Goal: Find specific page/section: Find specific page/section

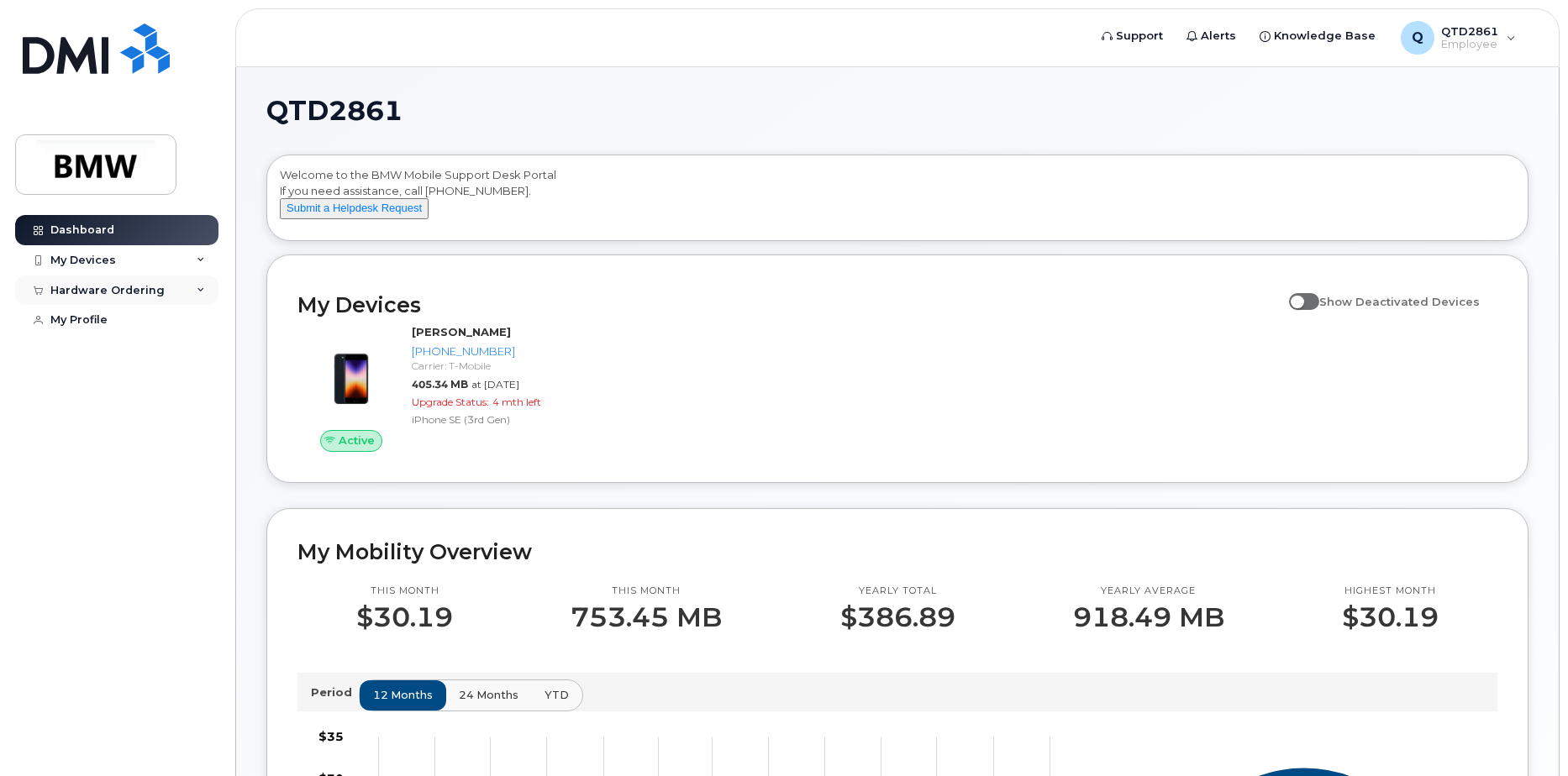
click at [186, 279] on div "Hardware Ordering" at bounding box center [116, 290] width 203 height 31
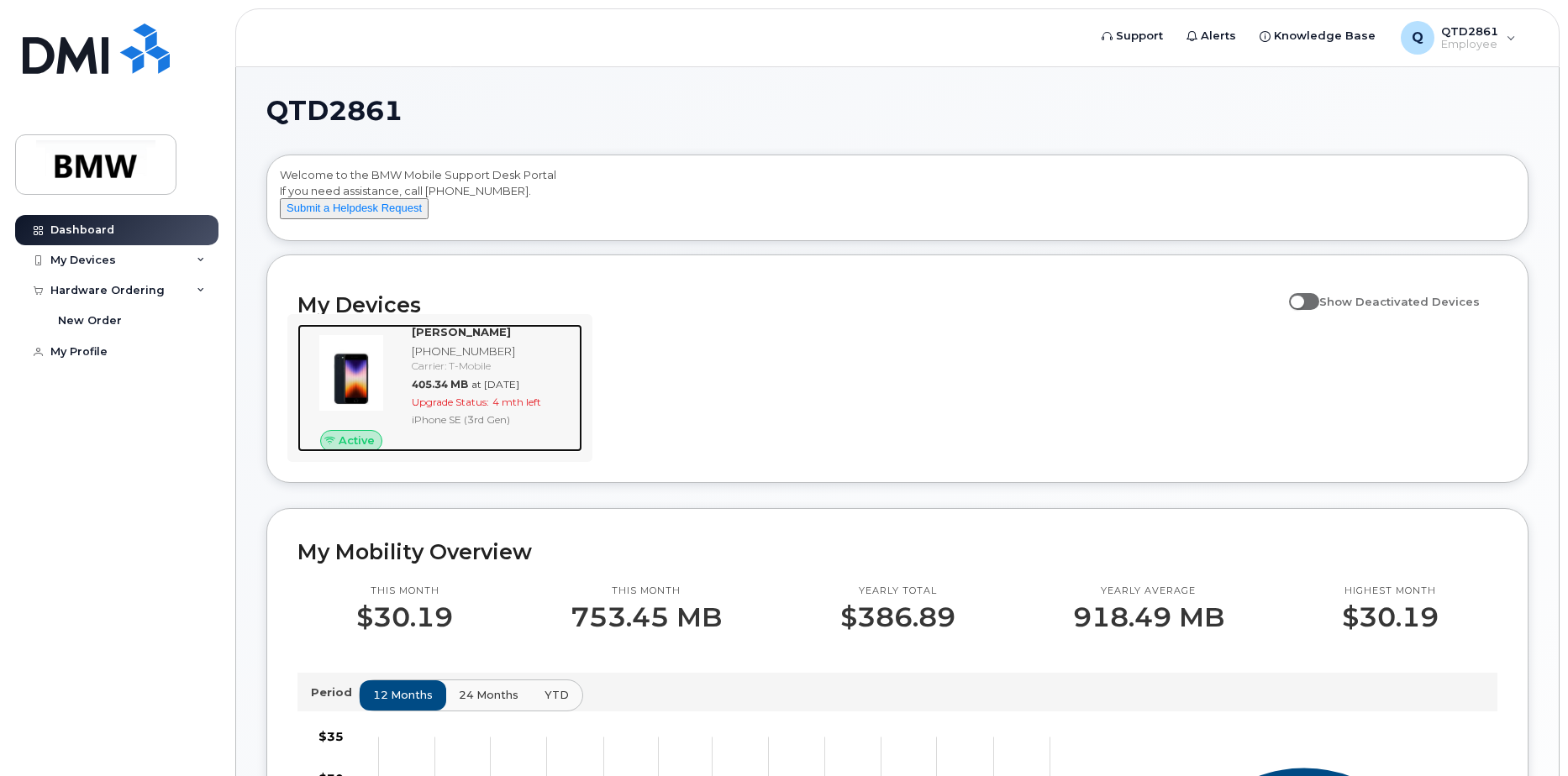
click at [388, 411] on img at bounding box center [350, 372] width 80 height 80
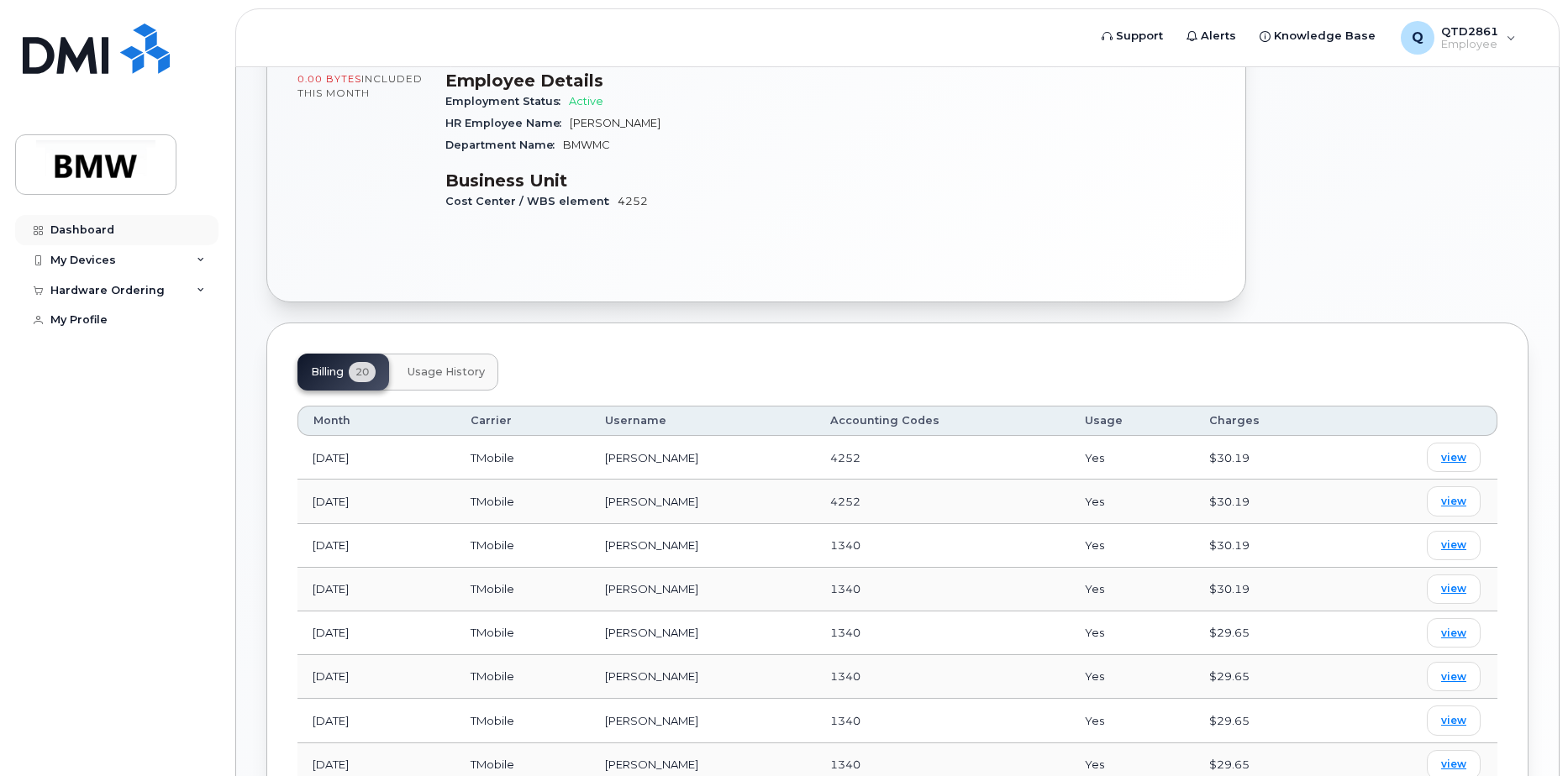
scroll to position [336, 0]
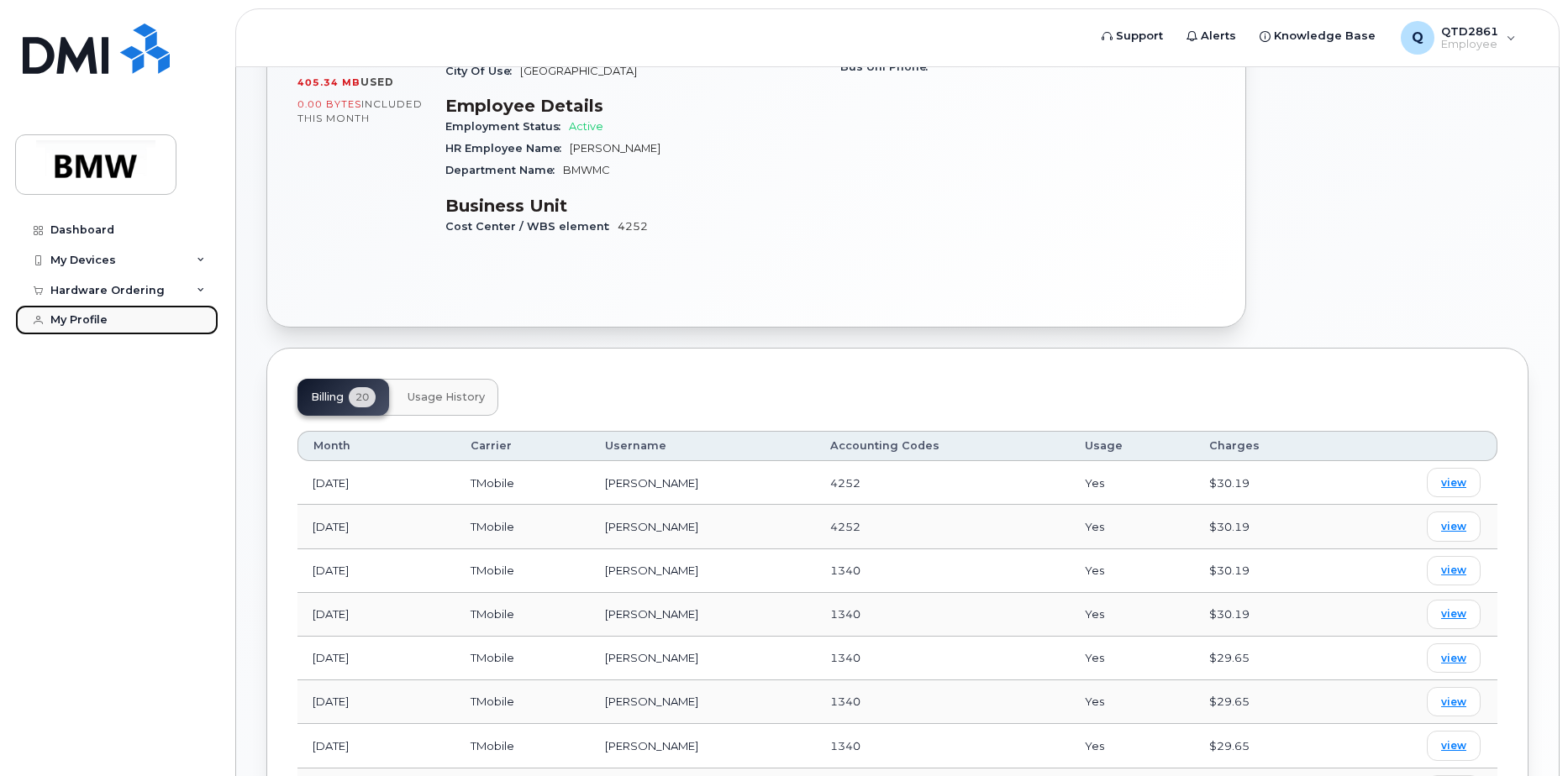
click at [88, 314] on div "My Profile" at bounding box center [79, 321] width 57 height 14
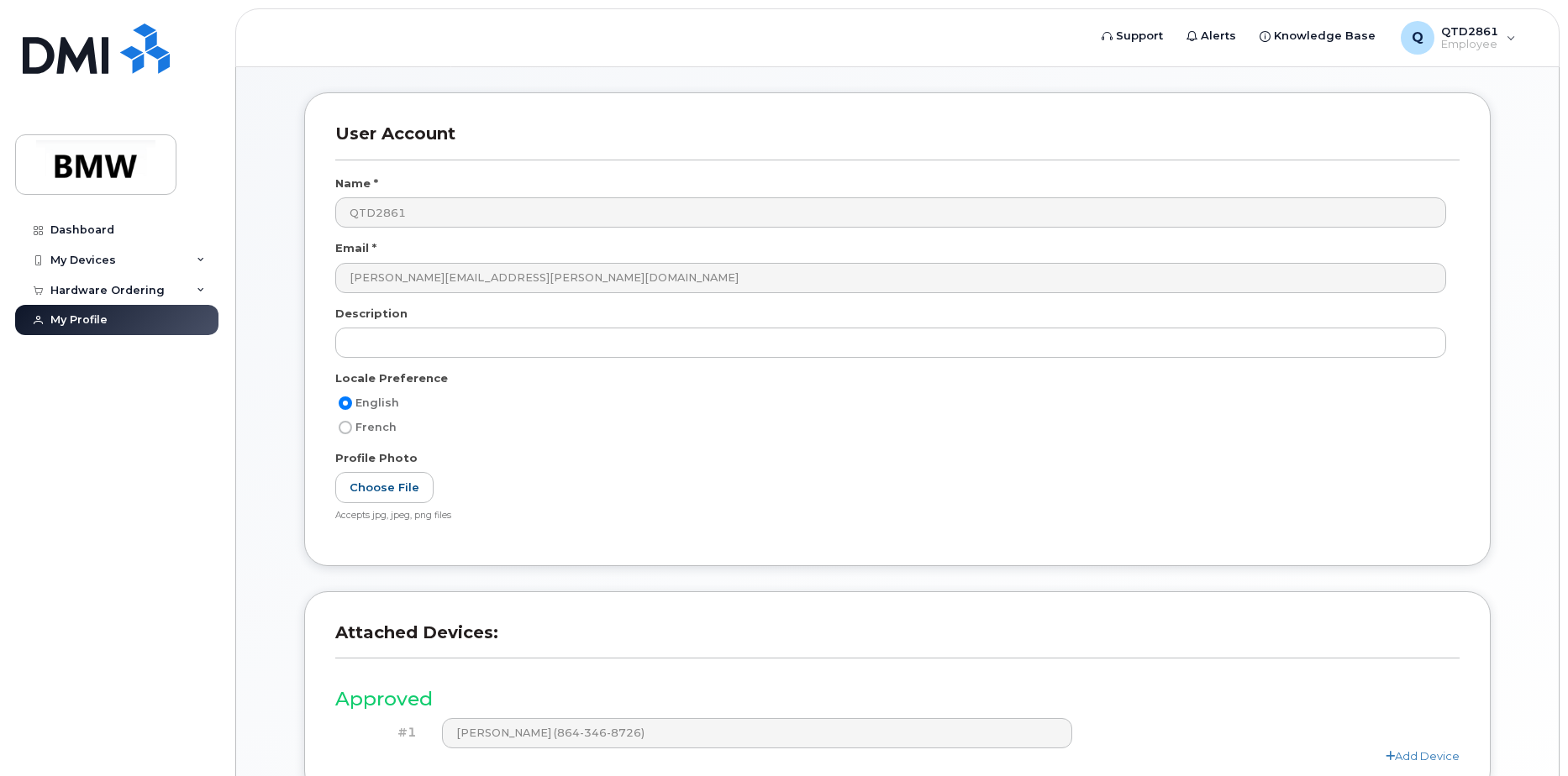
scroll to position [222, 0]
